Goal: Task Accomplishment & Management: Manage account settings

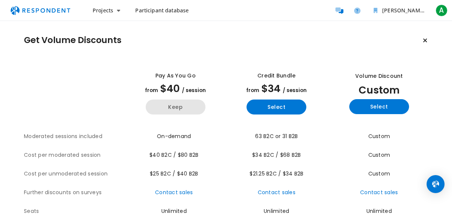
click at [177, 106] on button "Keep" at bounding box center [176, 106] width 60 height 15
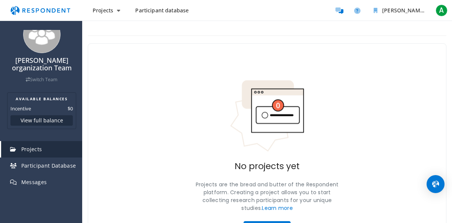
scroll to position [44, 0]
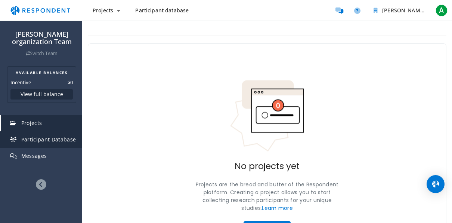
click at [53, 136] on span "Participant Database" at bounding box center [48, 139] width 55 height 7
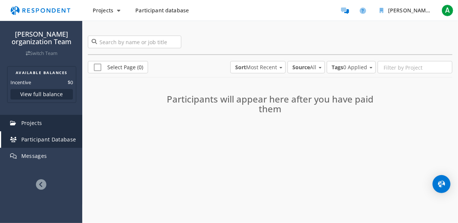
click at [43, 124] on link "Projects" at bounding box center [41, 123] width 81 height 16
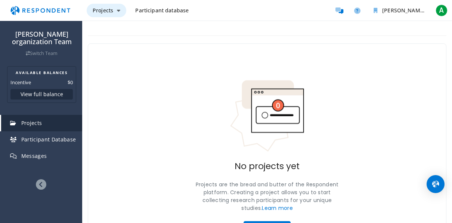
click at [108, 8] on span "Projects" at bounding box center [103, 10] width 21 height 7
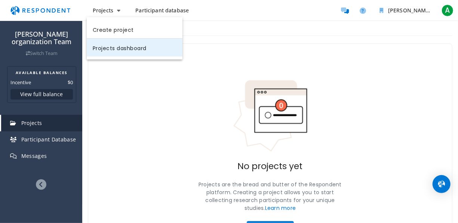
click at [125, 46] on link "Projects dashboard" at bounding box center [135, 47] width 96 height 18
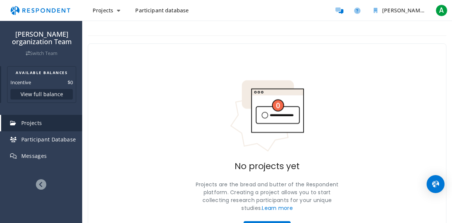
click at [30, 93] on button "View full balance" at bounding box center [41, 94] width 62 height 10
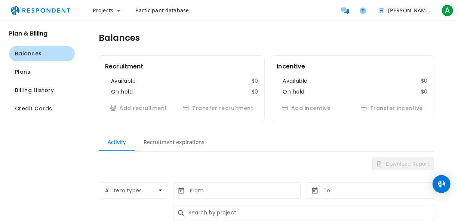
click at [167, 137] on md-tab-item "Recruitment expirations" at bounding box center [174, 142] width 79 height 18
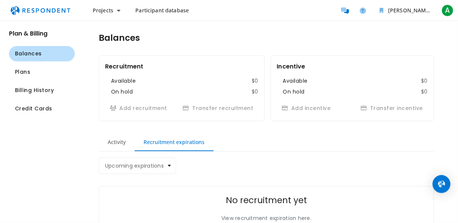
scroll to position [25, 0]
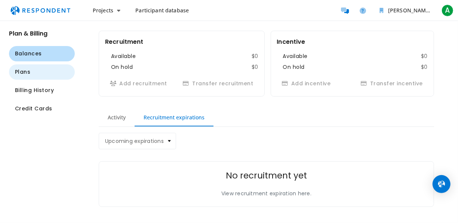
click at [57, 74] on button "Plans" at bounding box center [42, 71] width 66 height 15
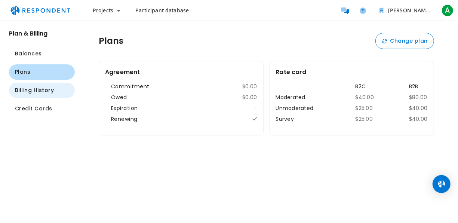
click at [32, 95] on button "Billing History" at bounding box center [42, 90] width 66 height 15
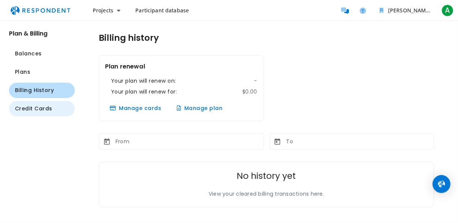
click at [38, 110] on span "Credit Cards" at bounding box center [33, 109] width 37 height 8
